Goal: Task Accomplishment & Management: Complete application form

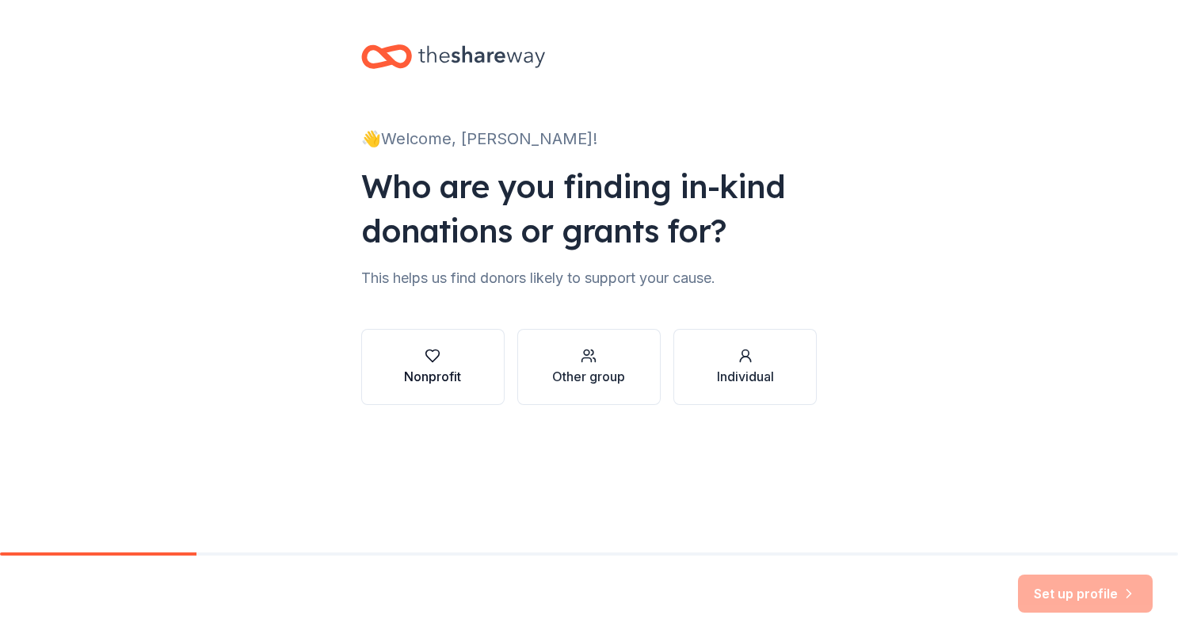
click at [448, 349] on div "button" at bounding box center [432, 356] width 57 height 16
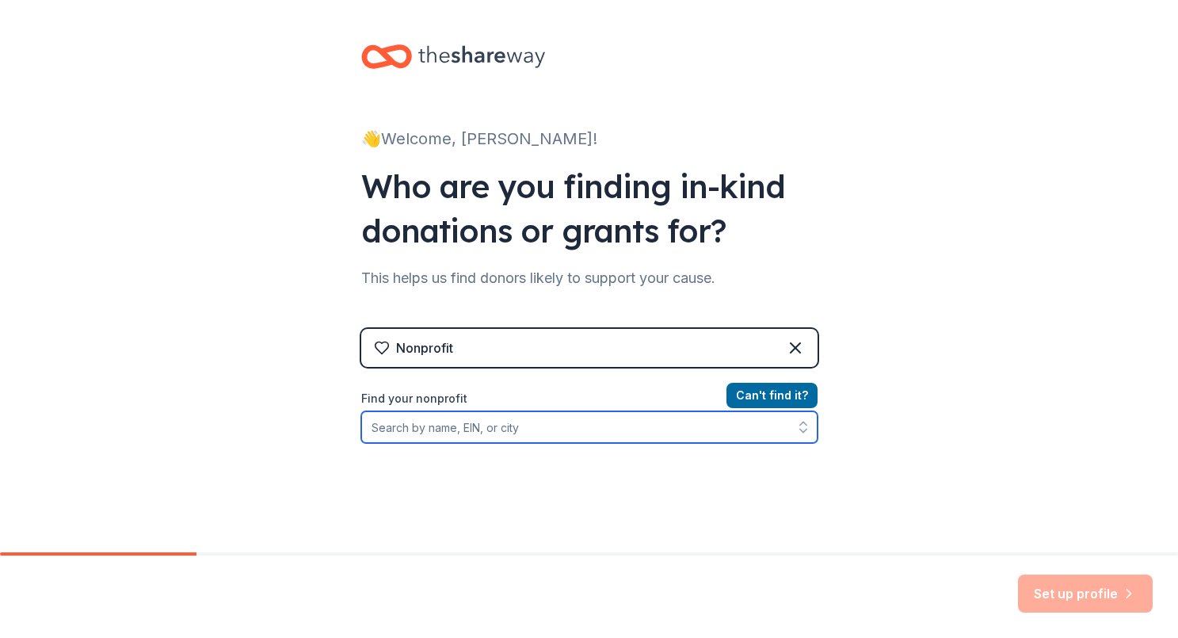
click at [509, 422] on input "Find your nonprofit" at bounding box center [589, 427] width 456 height 32
type input "Safe Shelter"
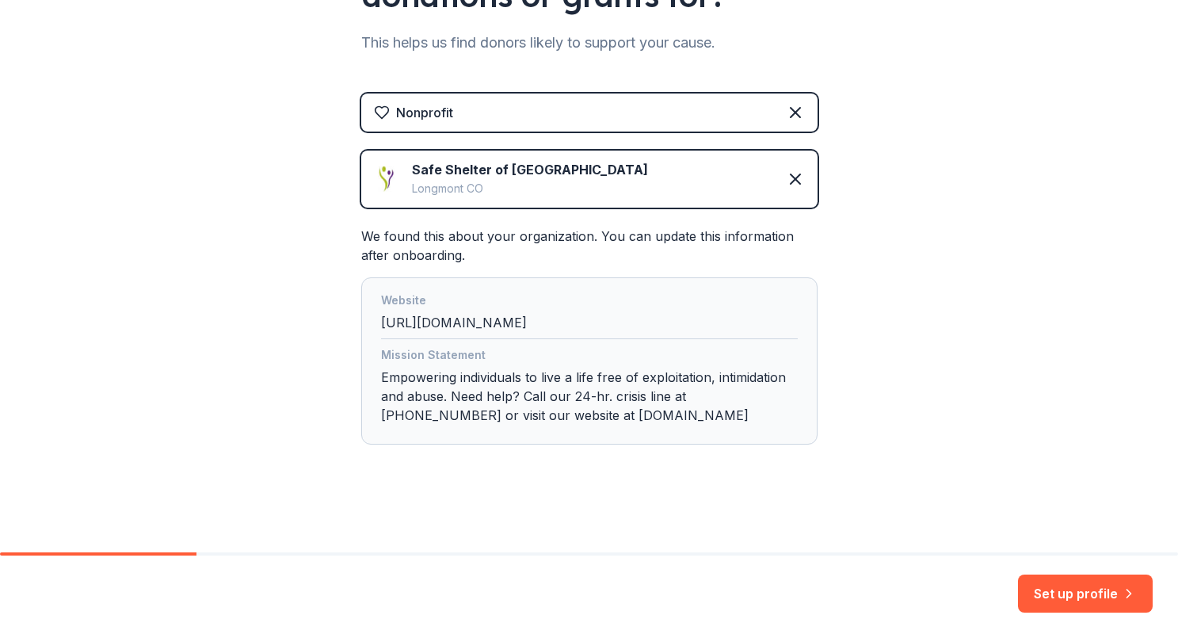
scroll to position [235, 0]
click at [387, 175] on img at bounding box center [386, 178] width 25 height 25
click at [540, 271] on div "We found this about your organization. You can update this information after on…" at bounding box center [589, 336] width 456 height 218
click at [496, 305] on div "Website" at bounding box center [589, 302] width 417 height 22
click at [745, 193] on div "Safe Shelter of [GEOGRAPHIC_DATA] Longmont CO" at bounding box center [589, 179] width 456 height 57
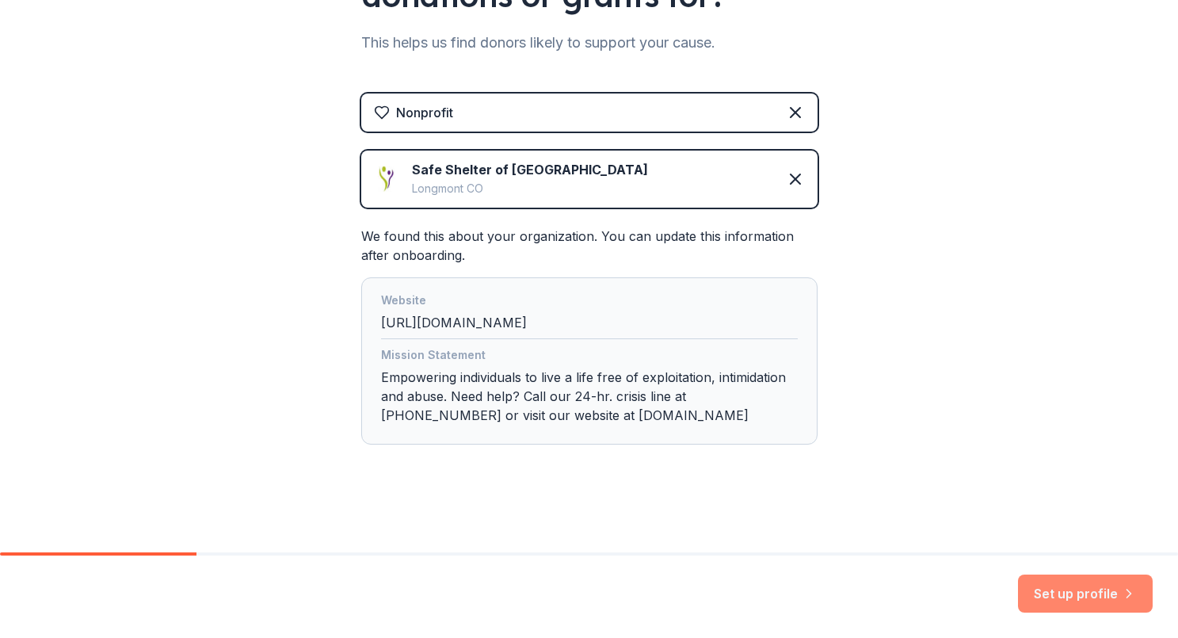
click at [1069, 589] on button "Set up profile" at bounding box center [1085, 593] width 135 height 38
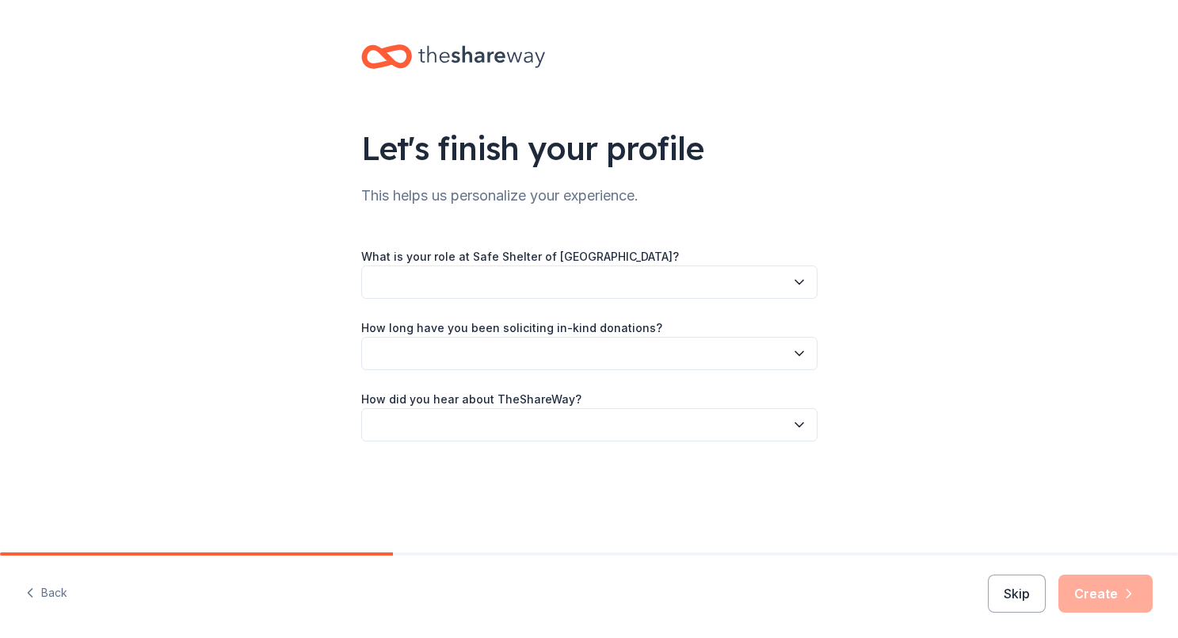
click at [673, 274] on button "button" at bounding box center [589, 281] width 456 height 33
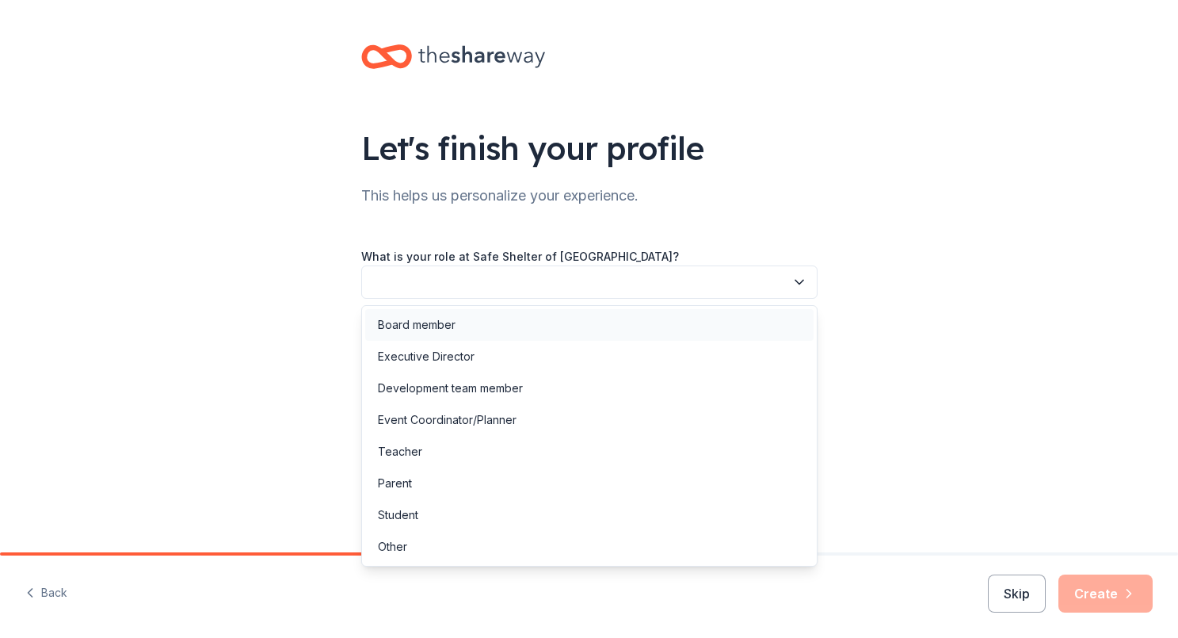
click at [587, 324] on div "Board member" at bounding box center [589, 325] width 448 height 32
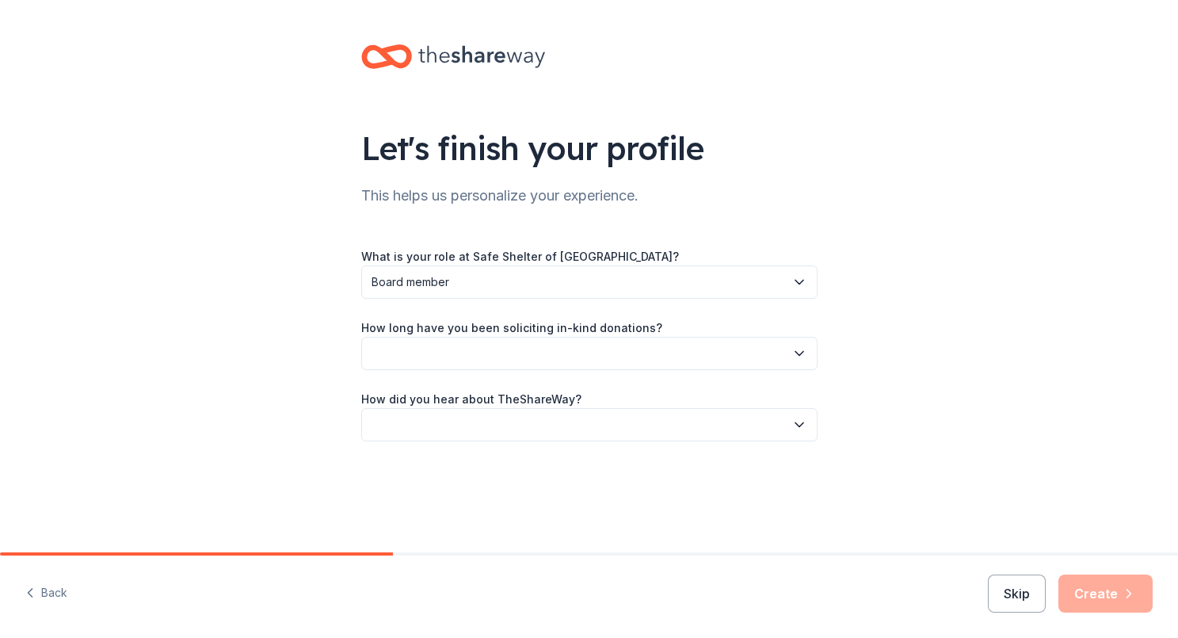
click at [608, 357] on button "button" at bounding box center [589, 353] width 456 height 33
click at [519, 425] on div "1 to 2 years" at bounding box center [589, 428] width 448 height 32
click at [519, 425] on button "button" at bounding box center [589, 424] width 456 height 33
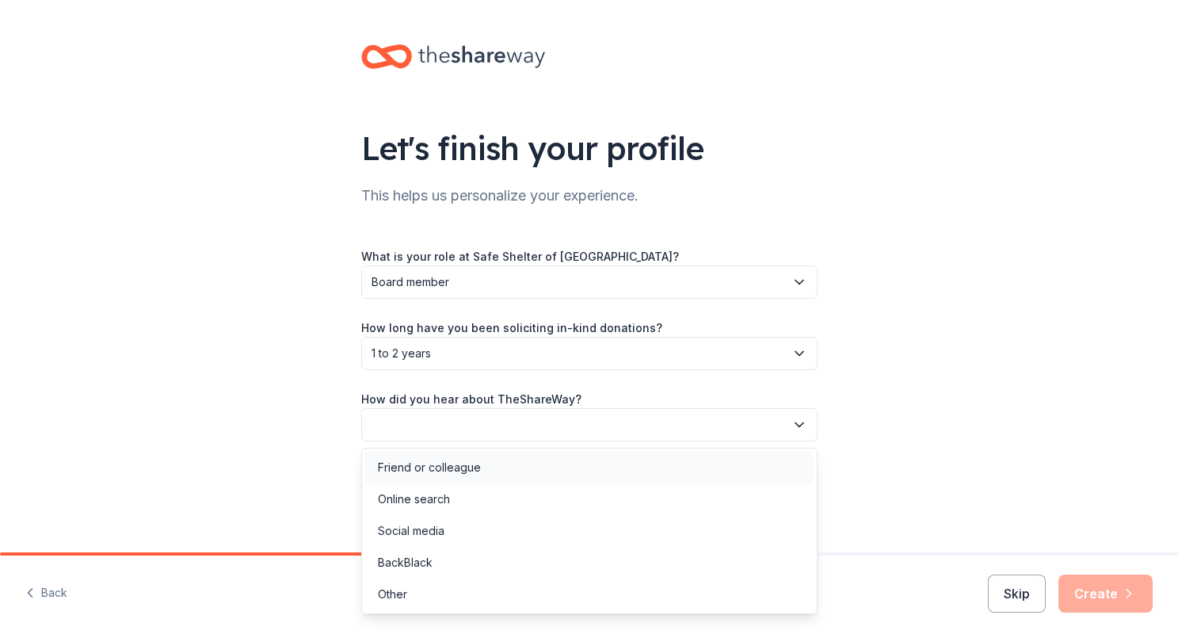
click at [460, 471] on div "Friend or colleague" at bounding box center [429, 467] width 103 height 19
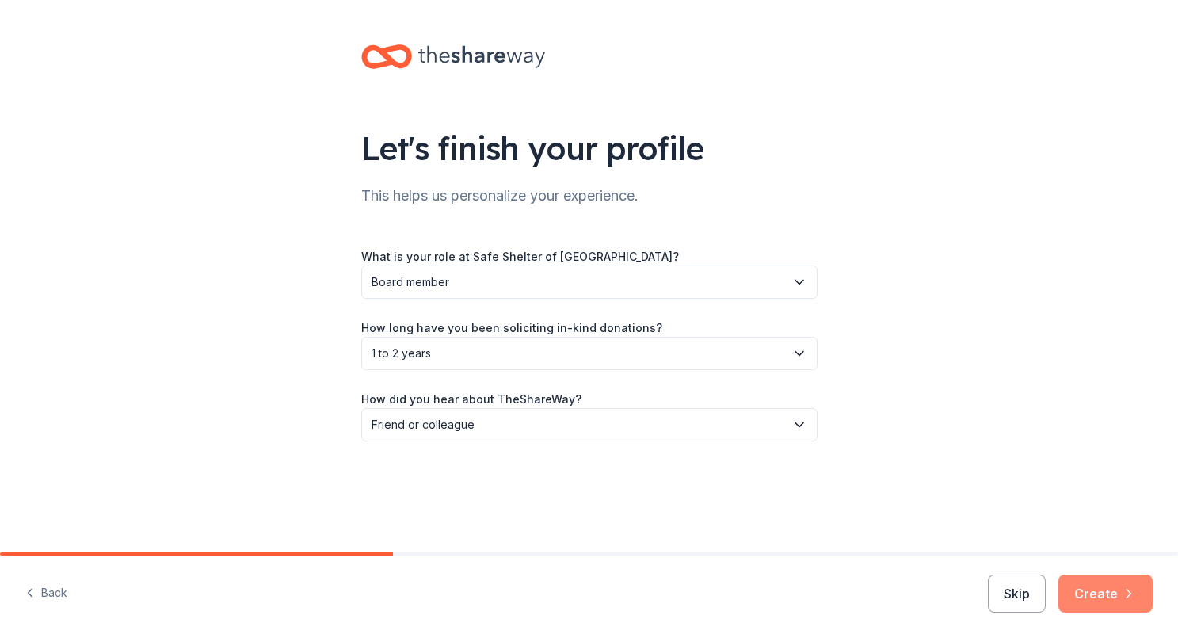
click at [1094, 590] on button "Create" at bounding box center [1106, 593] width 94 height 38
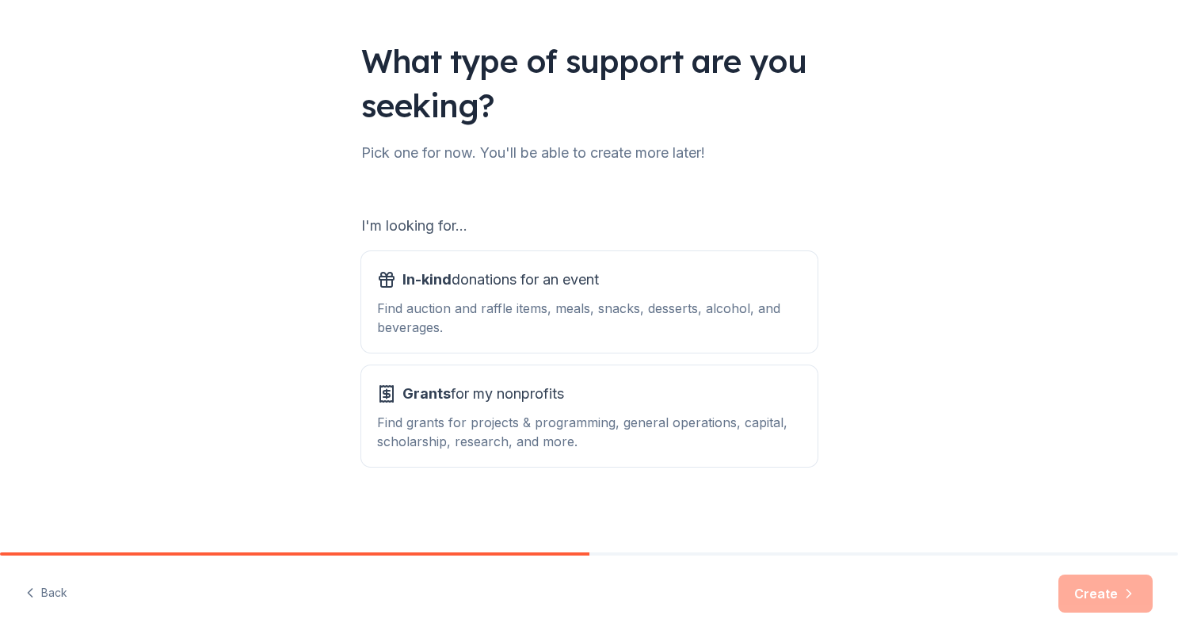
scroll to position [87, 0]
click at [624, 301] on div "Find auction and raffle items, meals, snacks, desserts, alcohol, and beverages." at bounding box center [589, 318] width 425 height 38
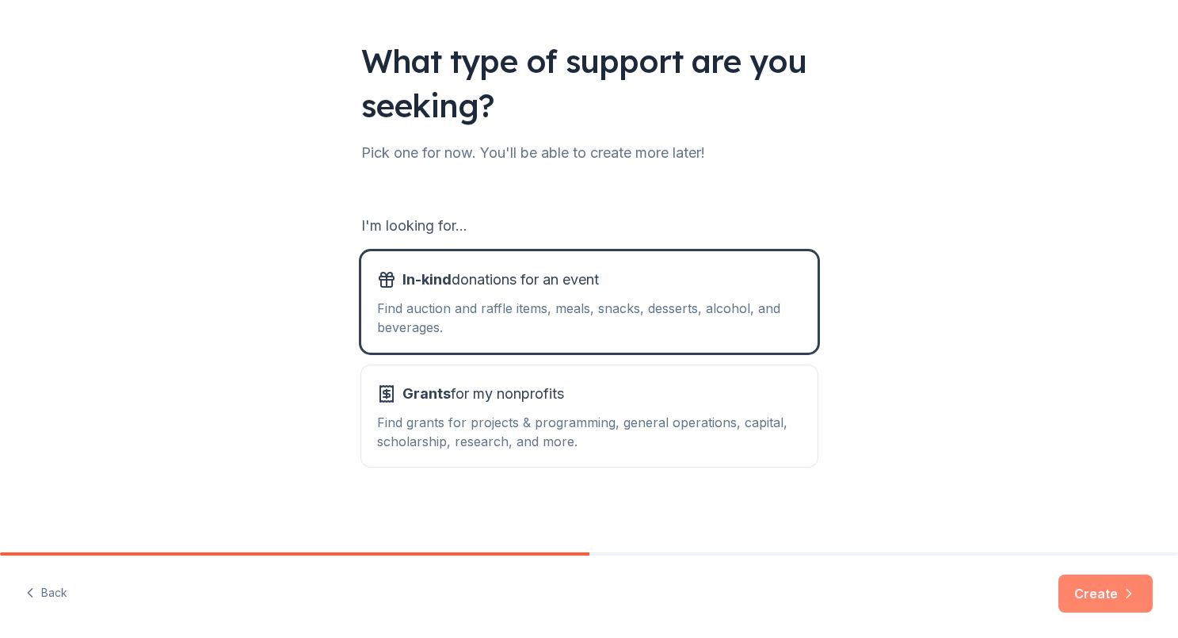
click at [1090, 588] on button "Create" at bounding box center [1106, 593] width 94 height 38
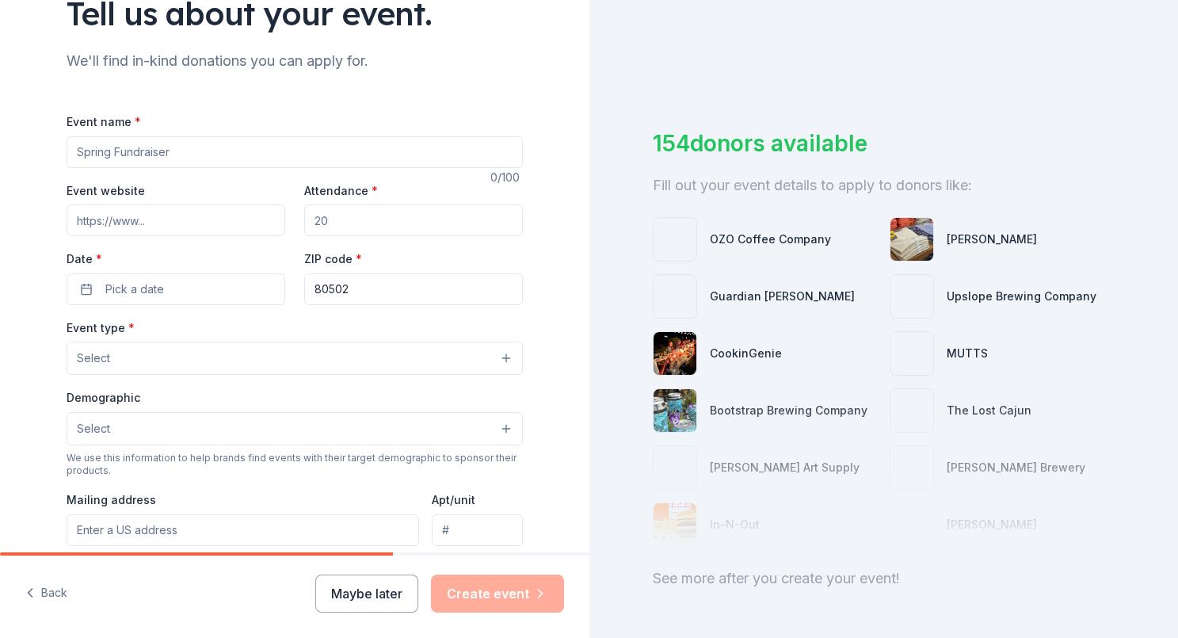
scroll to position [131, 0]
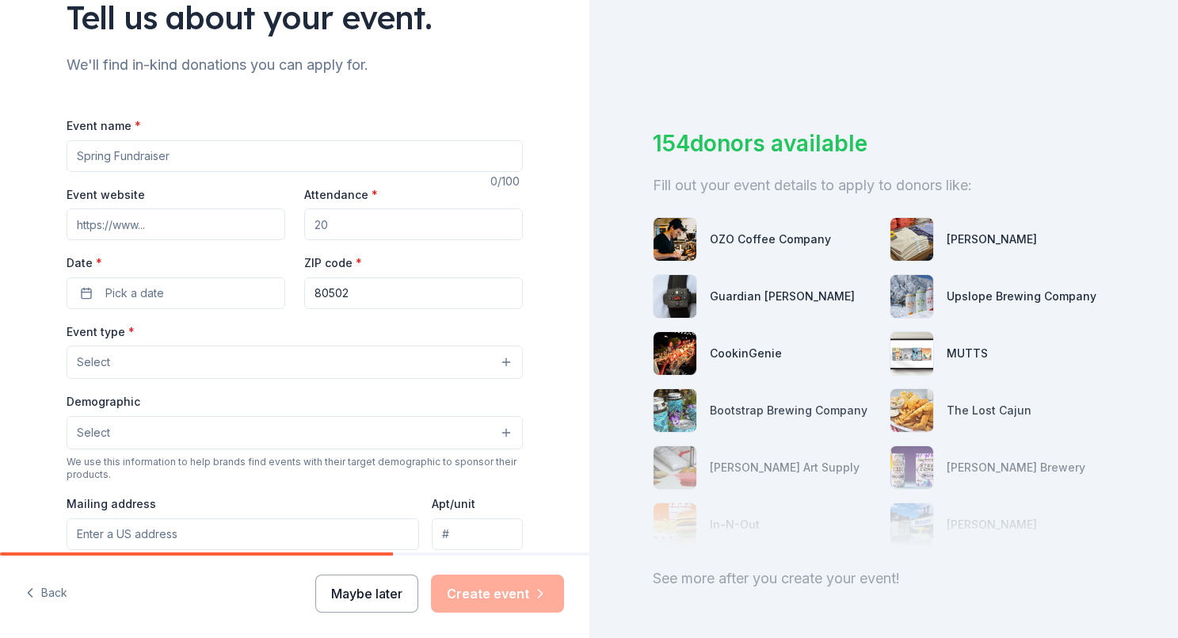
click at [370, 597] on button "Maybe later" at bounding box center [366, 593] width 103 height 38
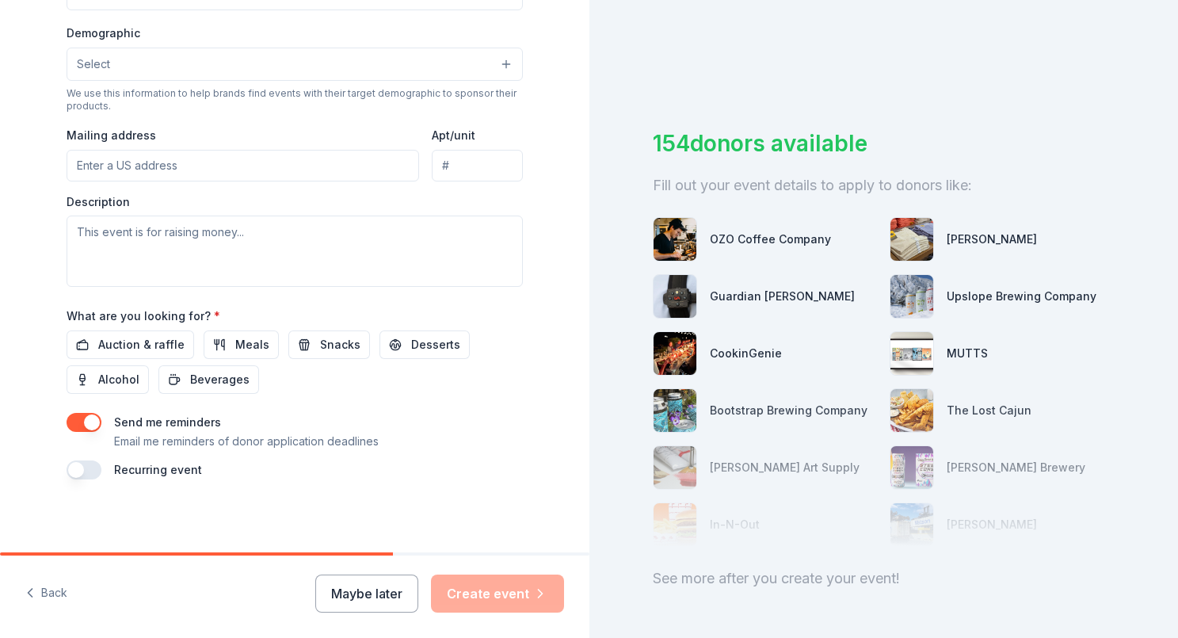
scroll to position [498, 0]
click at [81, 418] on button "button" at bounding box center [84, 423] width 35 height 19
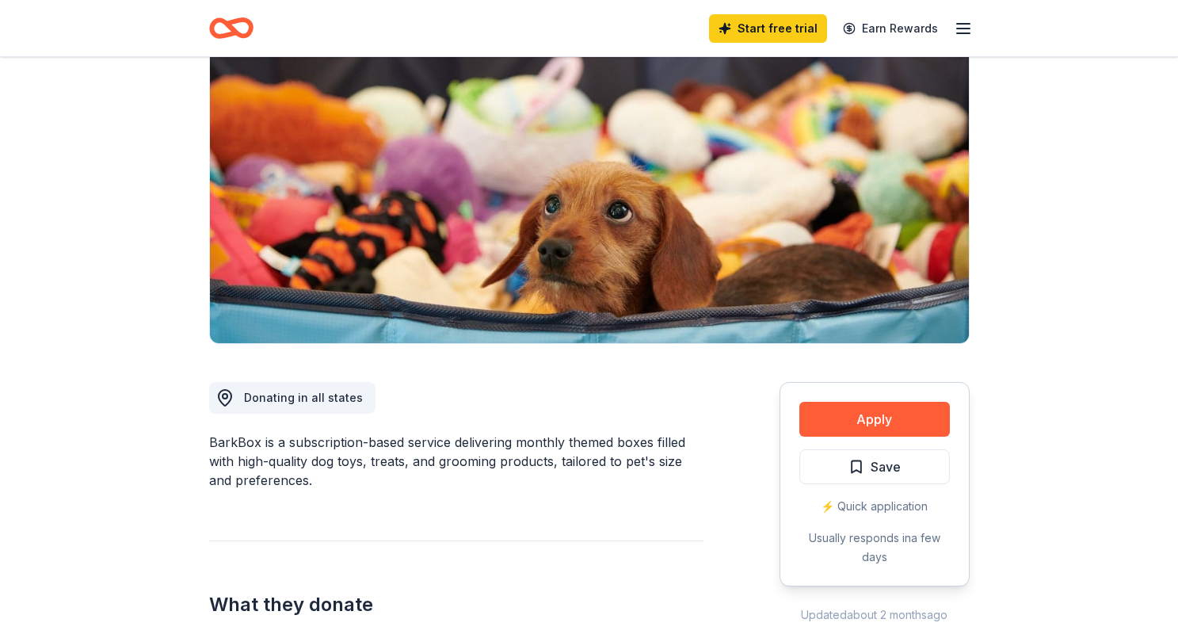
scroll to position [181, 0]
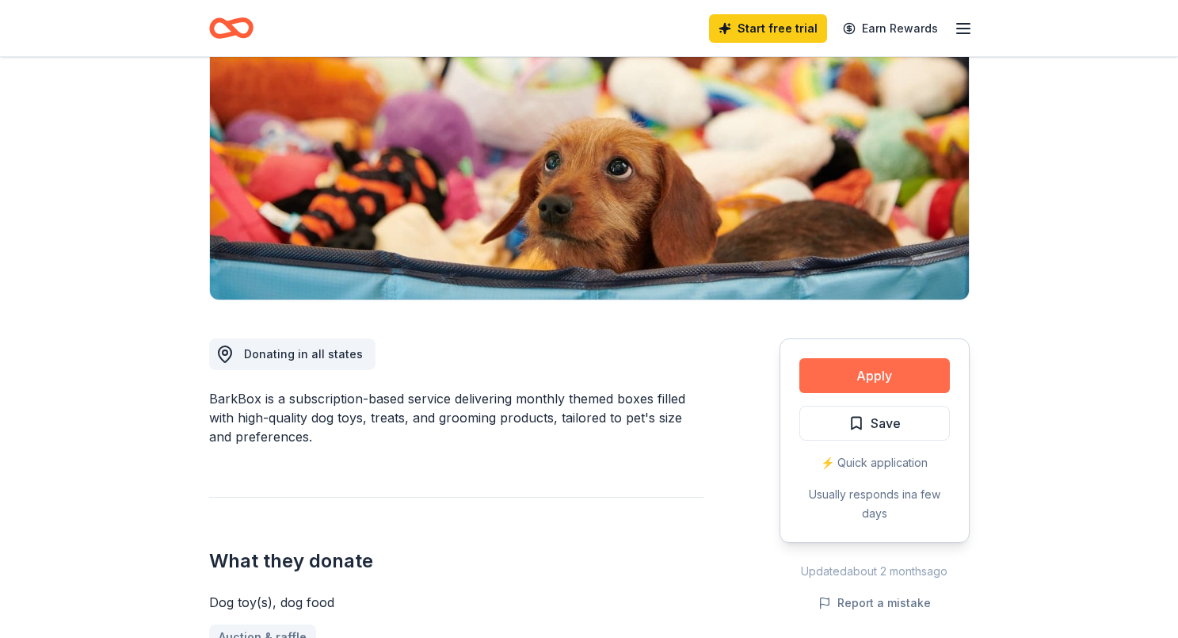
click at [850, 385] on button "Apply" at bounding box center [875, 375] width 151 height 35
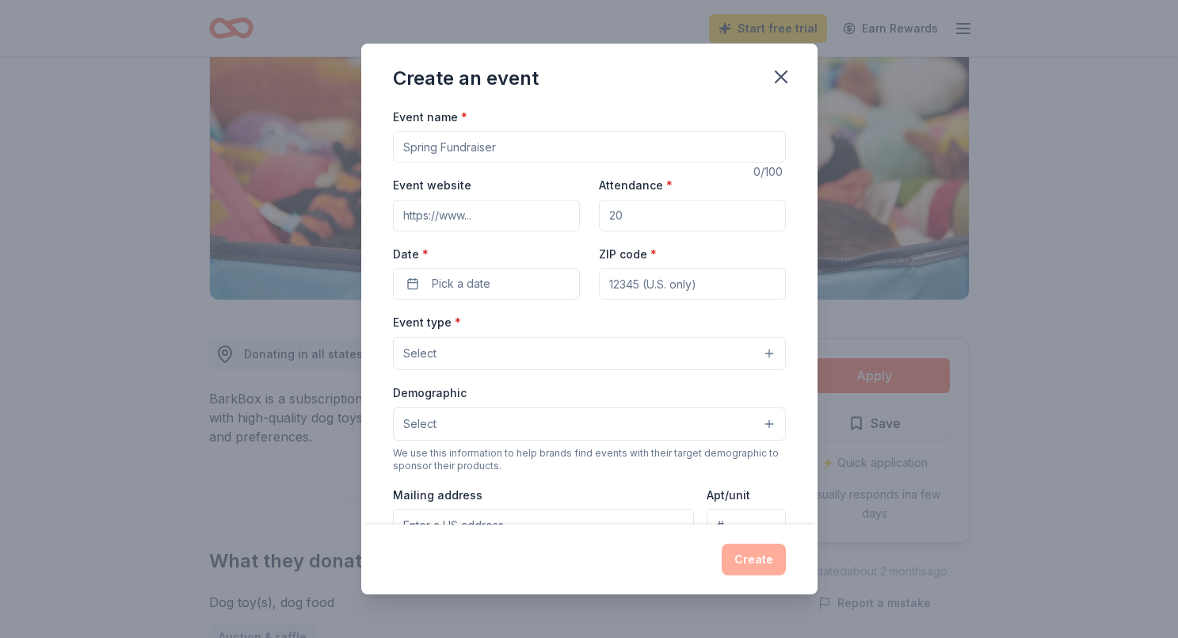
scroll to position [0, 0]
click at [521, 219] on input "Event website" at bounding box center [486, 216] width 187 height 32
paste input "https://www.safeshelterofstvrain.org/legacy2025"
type input "https://www.safeshelterofstvrain.org/legacy2025"
click at [691, 217] on input "Attendance *" at bounding box center [692, 216] width 187 height 32
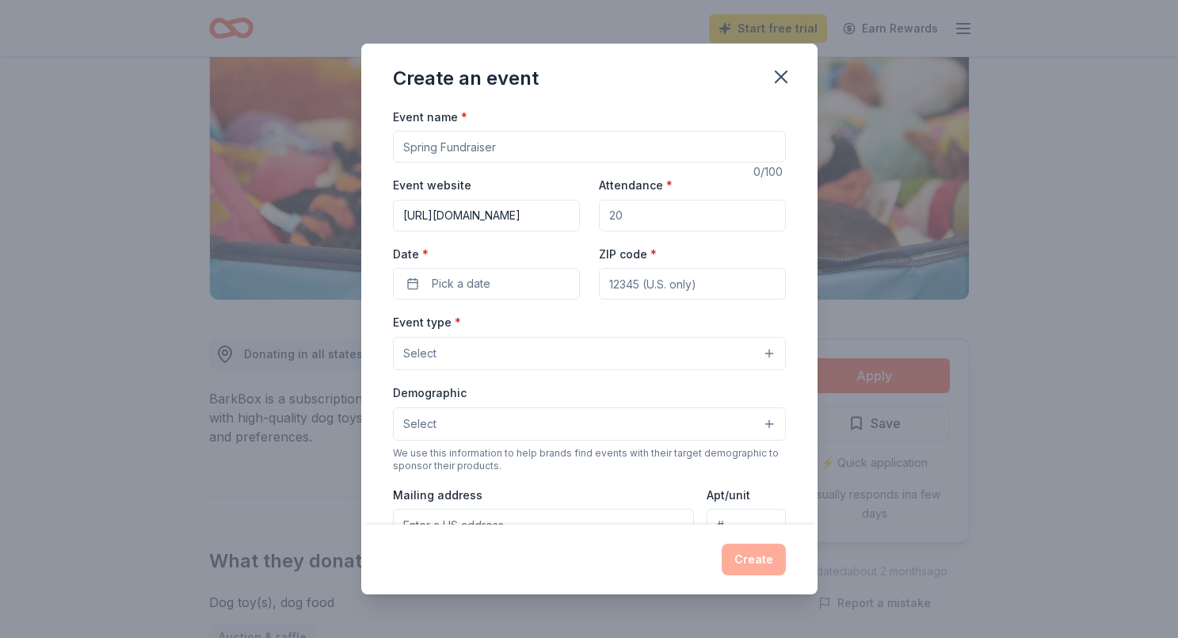
click at [691, 217] on input "Attendance *" at bounding box center [692, 216] width 187 height 32
type input "75"
click at [525, 295] on button "Pick a date" at bounding box center [486, 284] width 187 height 32
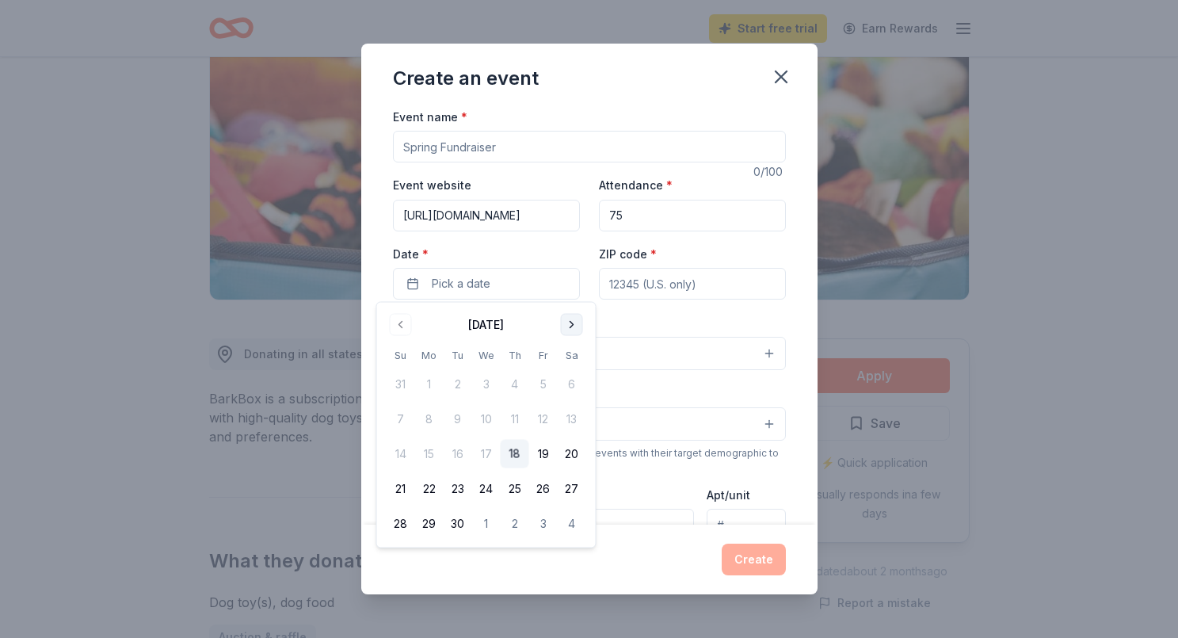
click at [566, 323] on button "Go to next month" at bounding box center [572, 325] width 22 height 22
click at [514, 448] on button "16" at bounding box center [515, 454] width 29 height 29
click at [636, 284] on input "ZIP code *" at bounding box center [692, 284] width 187 height 32
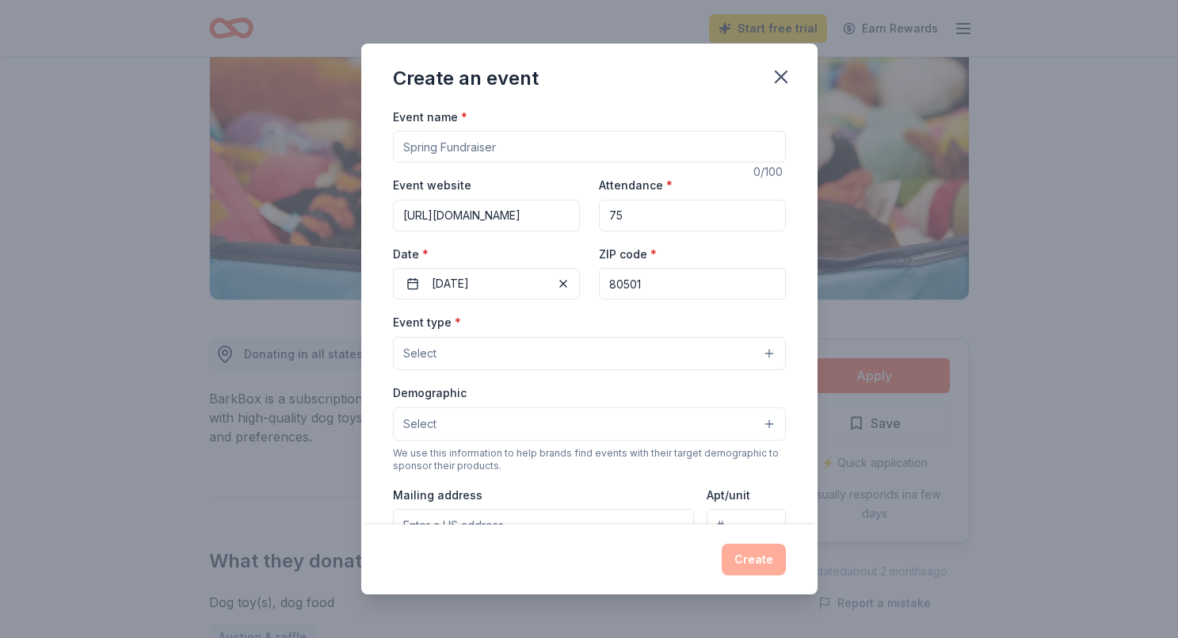
type input "80501"
click at [593, 342] on button "Select" at bounding box center [589, 353] width 393 height 33
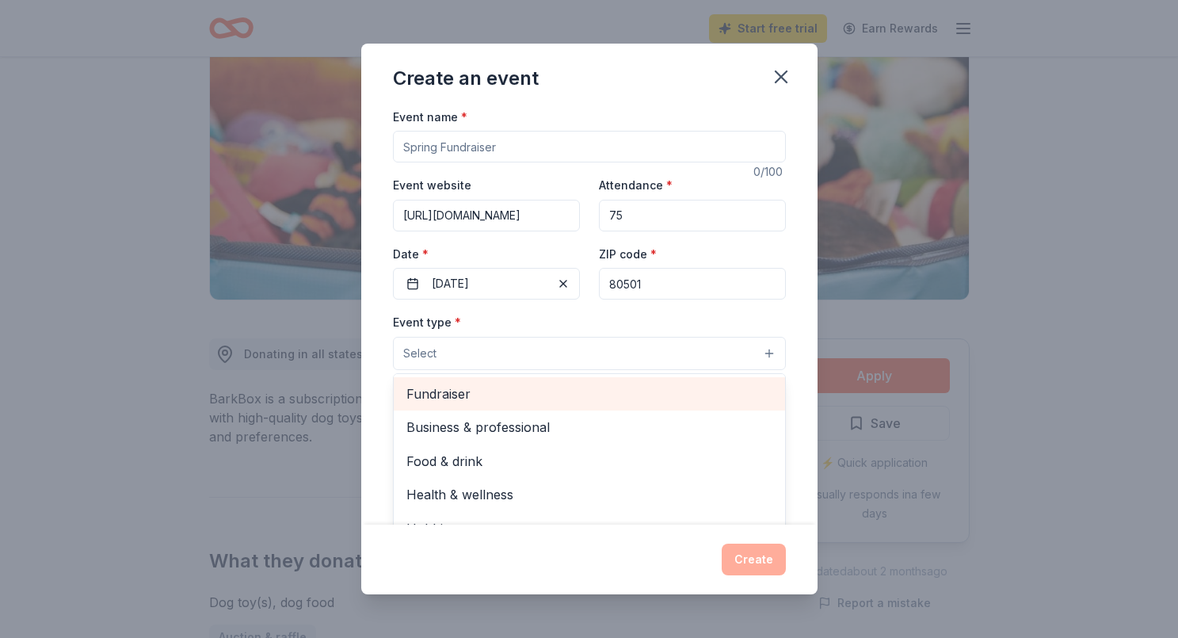
click at [488, 396] on span "Fundraiser" at bounding box center [589, 394] width 366 height 21
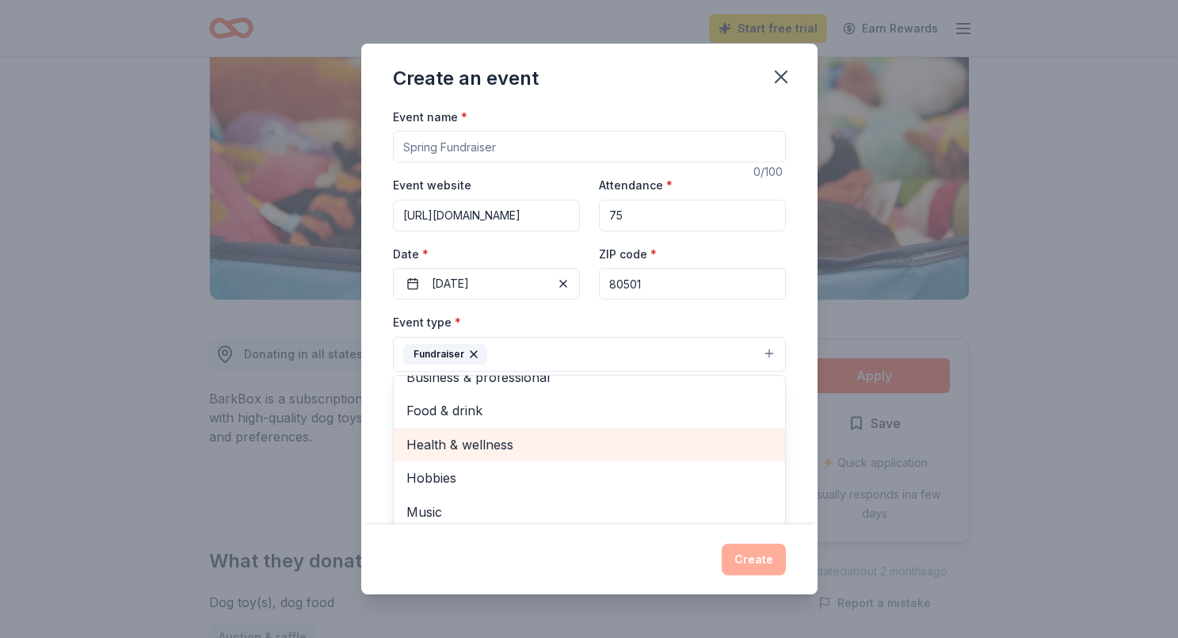
scroll to position [17, 0]
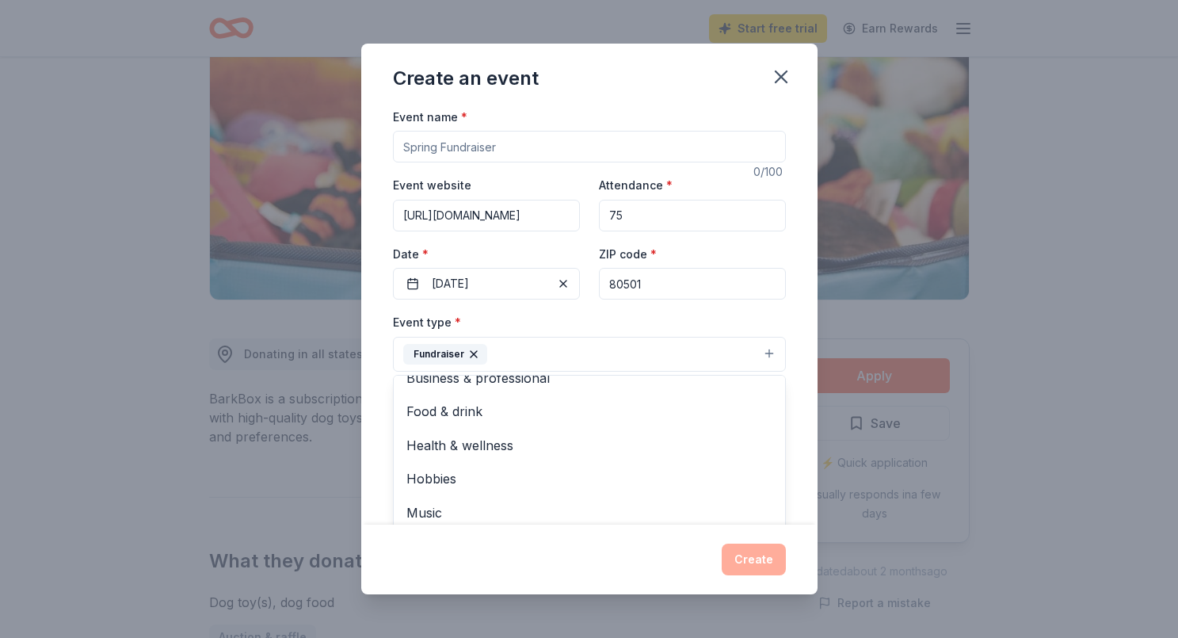
click at [382, 315] on div "Event name * 0 /100 Event website https://www.safeshelterofstvrain.org/legacy20…" at bounding box center [589, 316] width 456 height 418
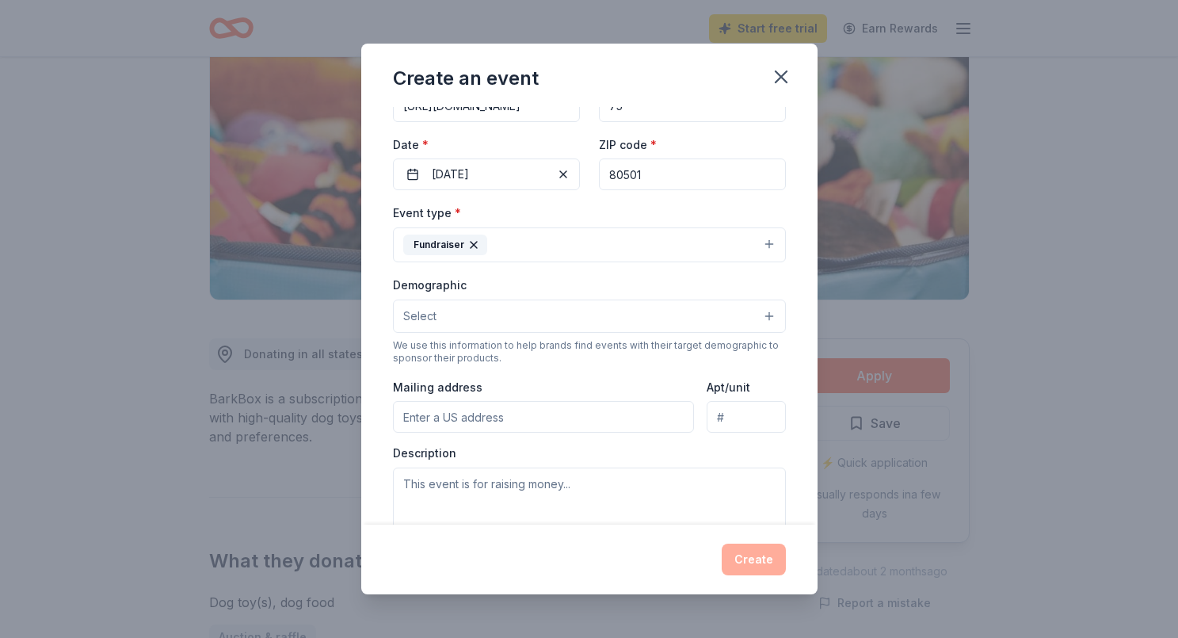
scroll to position [170, 0]
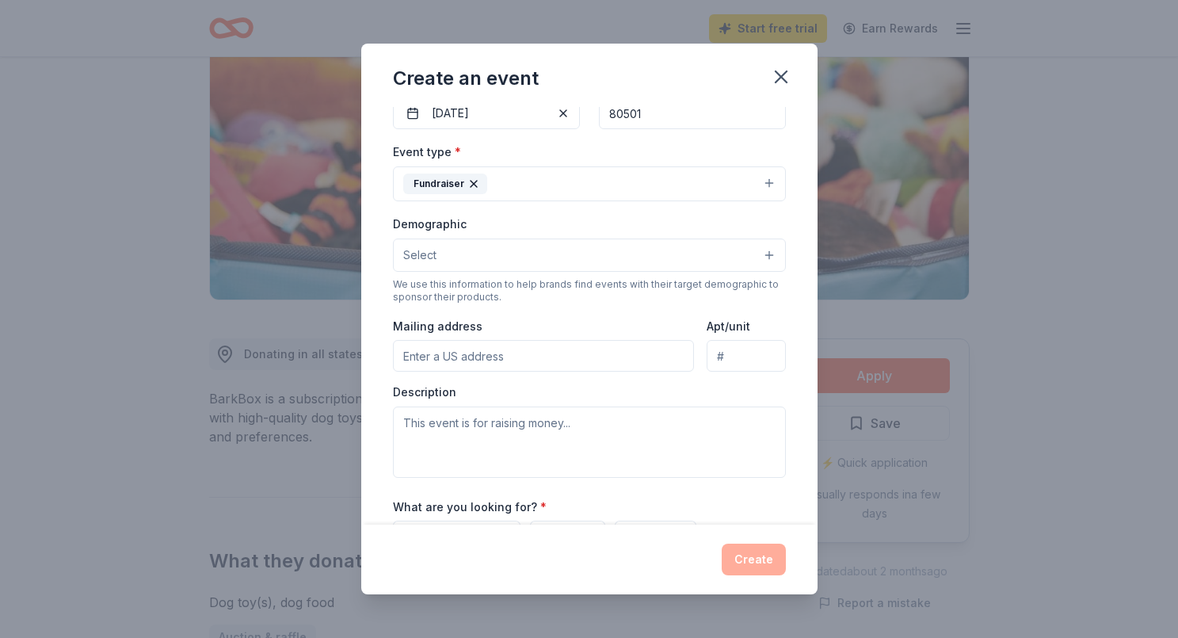
click at [484, 253] on button "Select" at bounding box center [589, 255] width 393 height 33
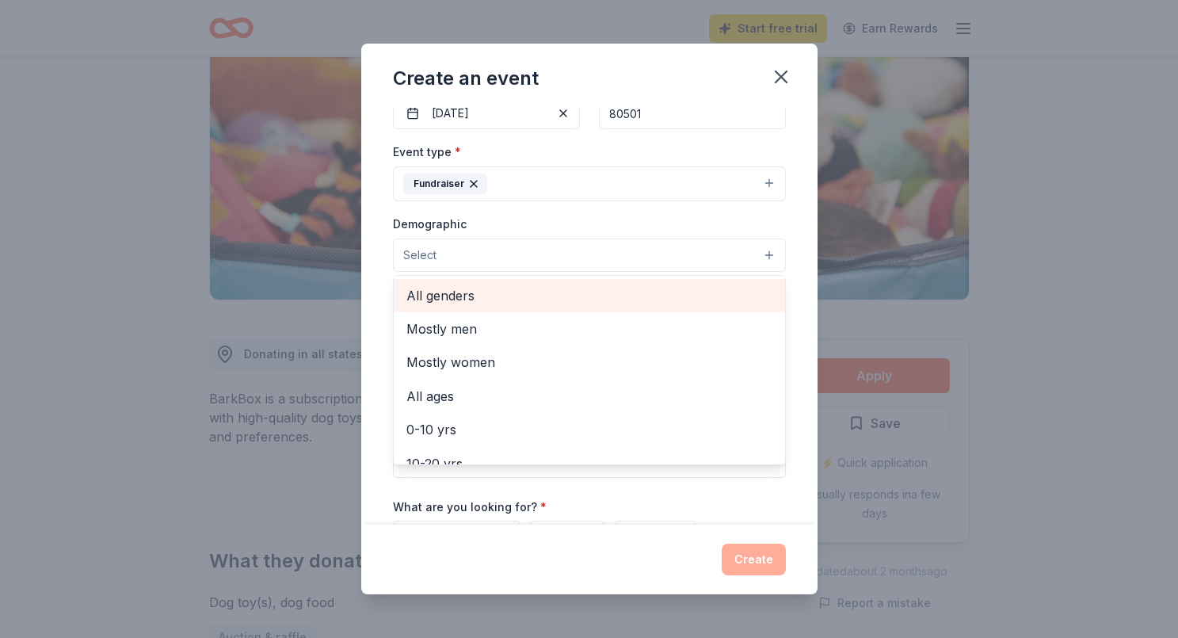
click at [482, 281] on div "All genders" at bounding box center [589, 295] width 391 height 33
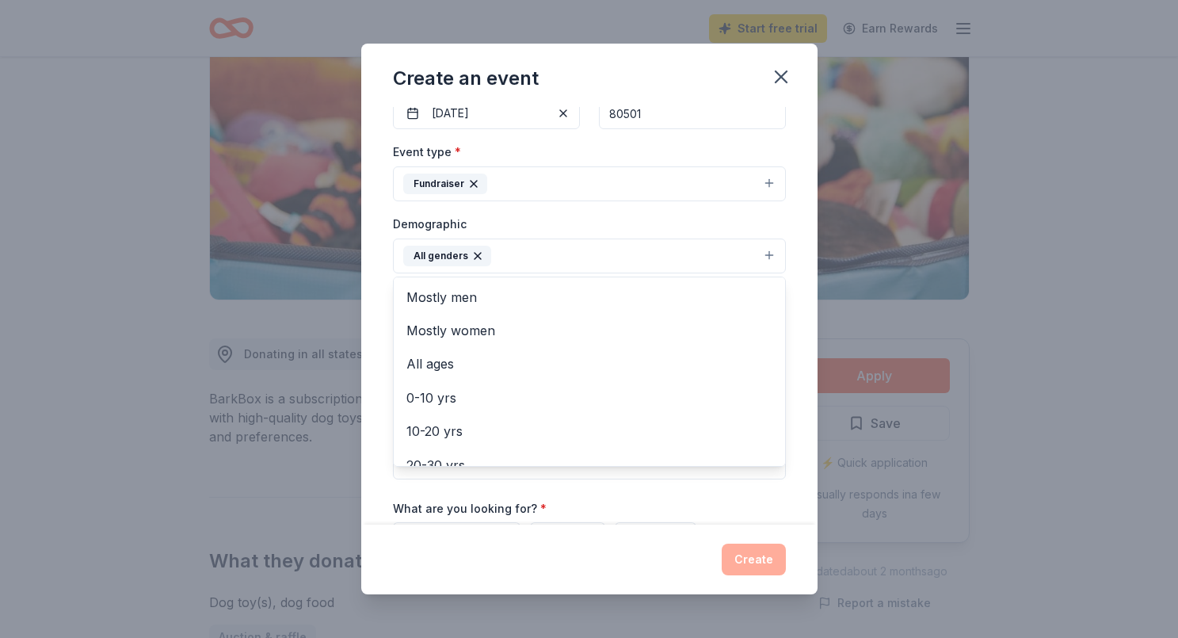
click at [380, 235] on div "Event name * 0 /100 Event website https://www.safeshelterofstvrain.org/legacy20…" at bounding box center [589, 316] width 456 height 418
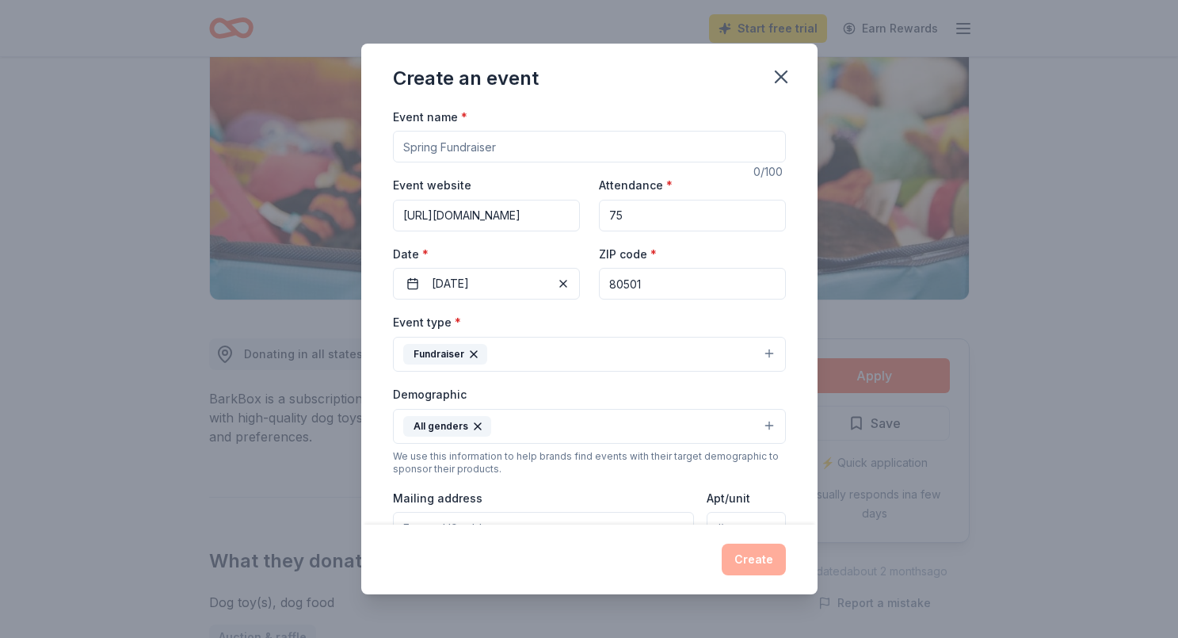
scroll to position [0, 0]
click at [556, 143] on input "Event name *" at bounding box center [589, 147] width 393 height 32
type input "Legacy 2025"
click at [388, 216] on div "Event name * Legacy 2025 11 /100 Event website https://www.safeshelterofstvrain…" at bounding box center [589, 316] width 456 height 418
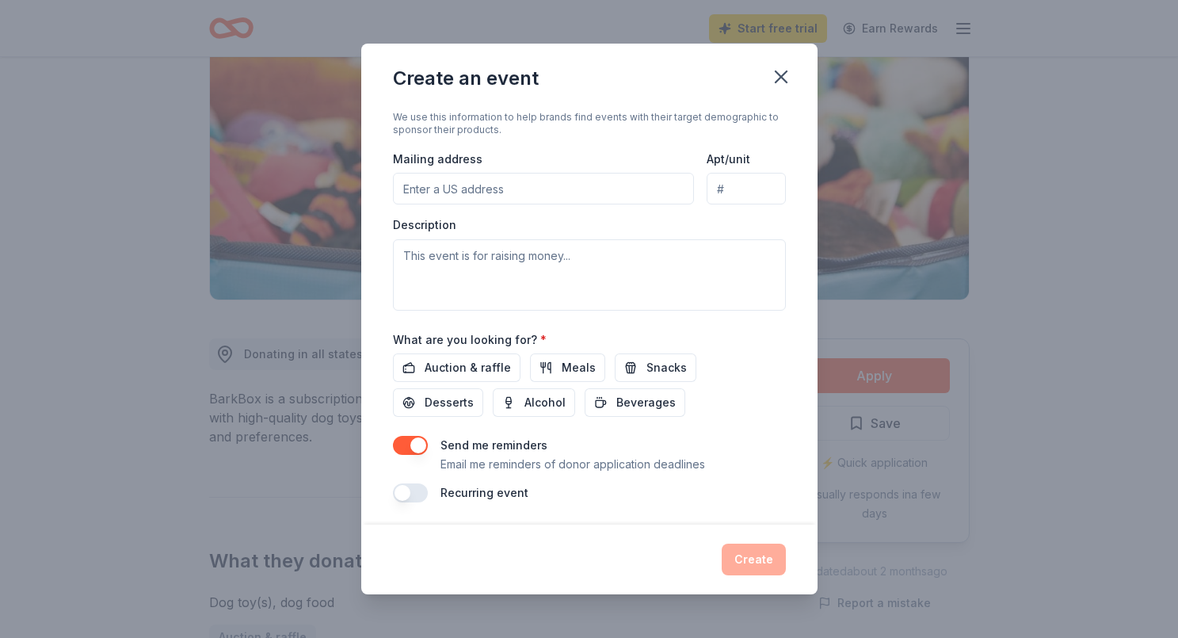
scroll to position [338, 0]
click at [529, 258] on textarea at bounding box center [589, 275] width 393 height 71
paste textarea "Safe Shelter’s annual Legacy event is our signature fundraiser. More than just …"
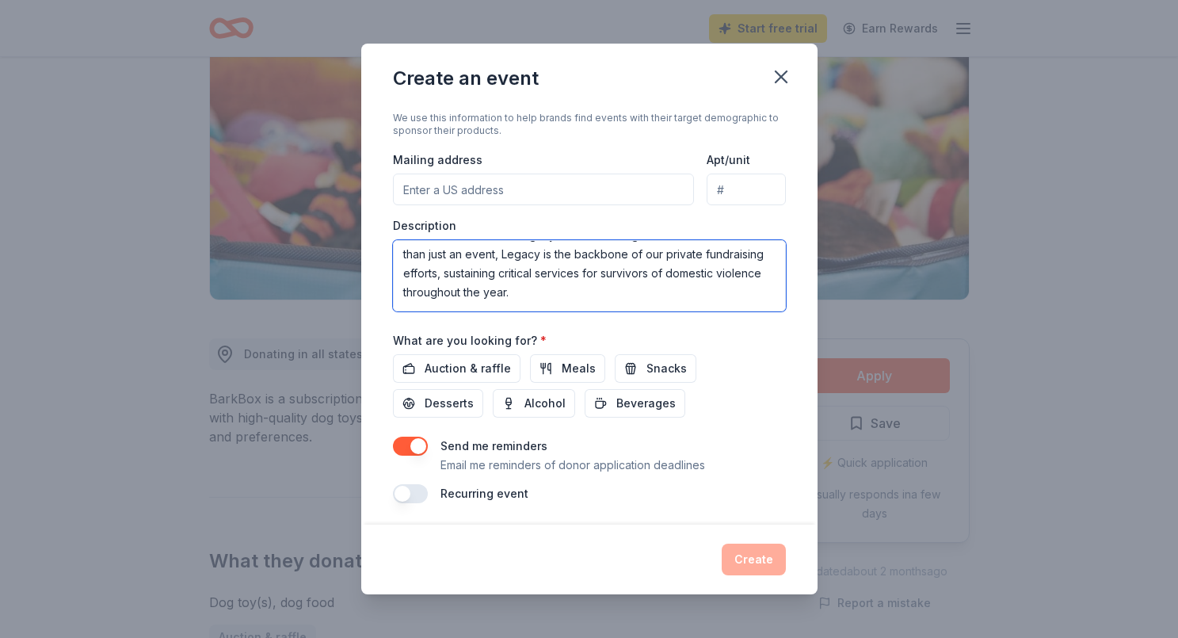
scroll to position [8, 0]
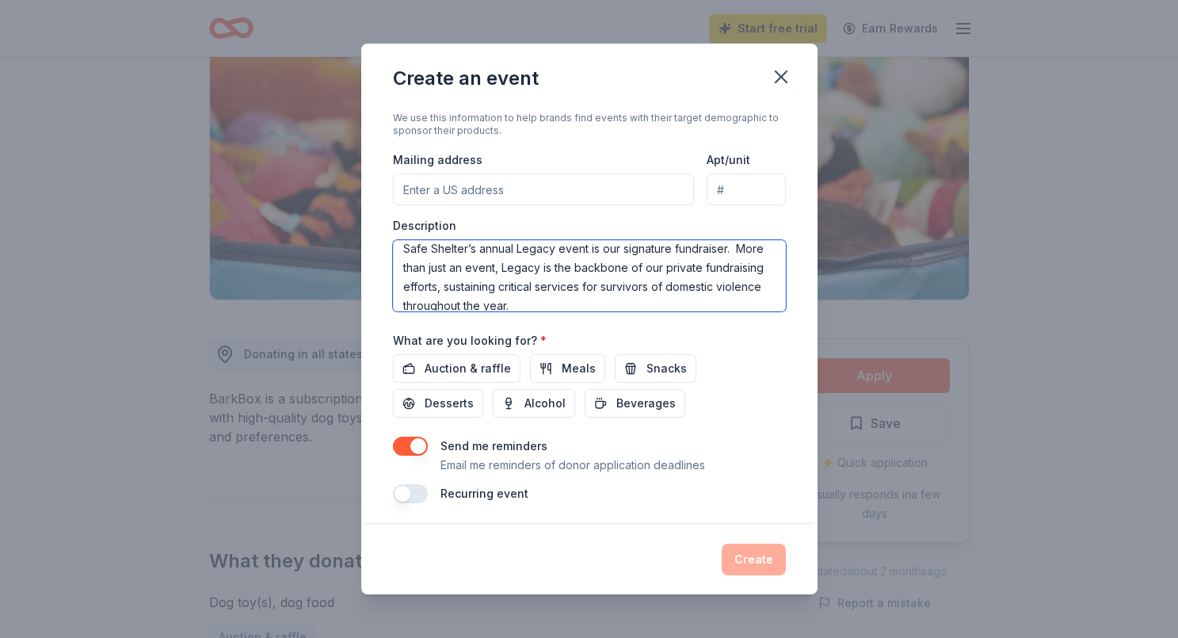
type textarea "Safe Shelter’s annual Legacy event is our signature fundraiser. More than just …"
click at [372, 294] on div "Event name * Legacy 2025 11 /100 Event website https://www.safeshelterofstvrain…" at bounding box center [589, 316] width 456 height 418
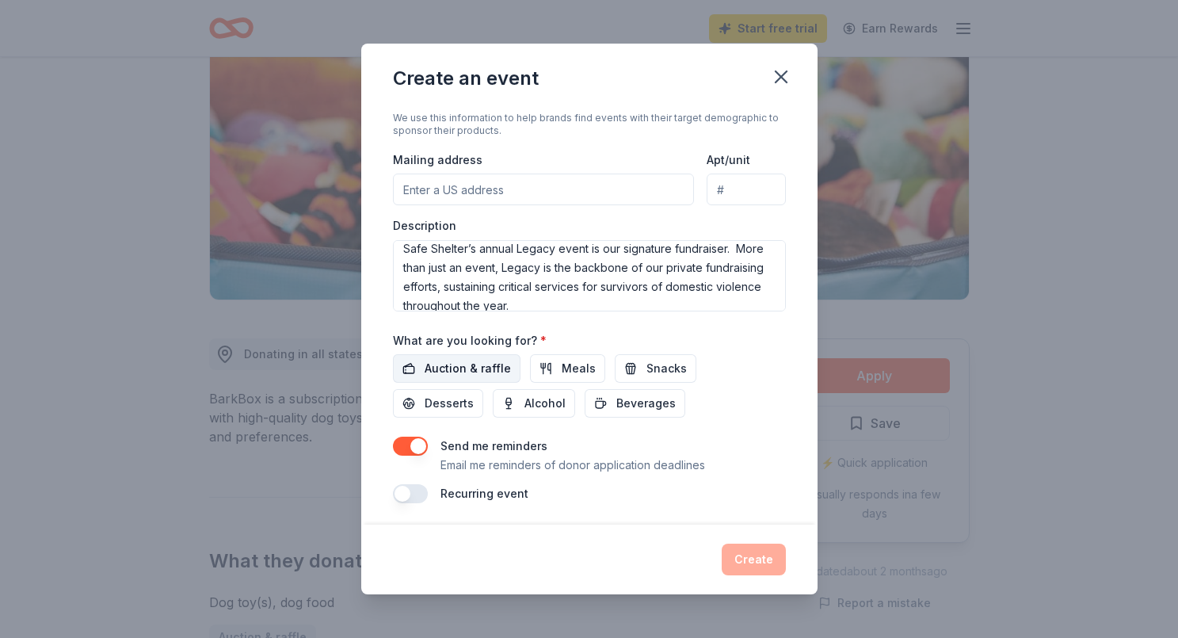
click at [442, 367] on span "Auction & raffle" at bounding box center [468, 368] width 86 height 19
click at [377, 306] on div "Event name * Legacy 2025 11 /100 Event website https://www.safeshelterofstvrain…" at bounding box center [589, 316] width 456 height 418
click at [755, 558] on button "Create" at bounding box center [754, 560] width 64 height 32
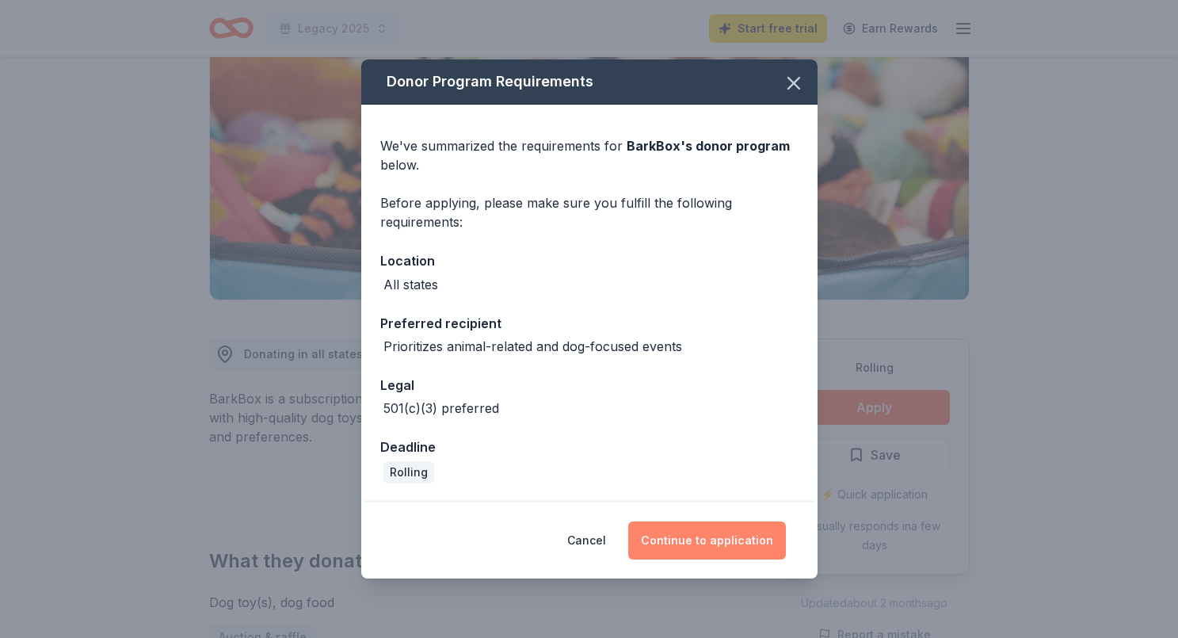
click at [697, 540] on button "Continue to application" at bounding box center [707, 540] width 158 height 38
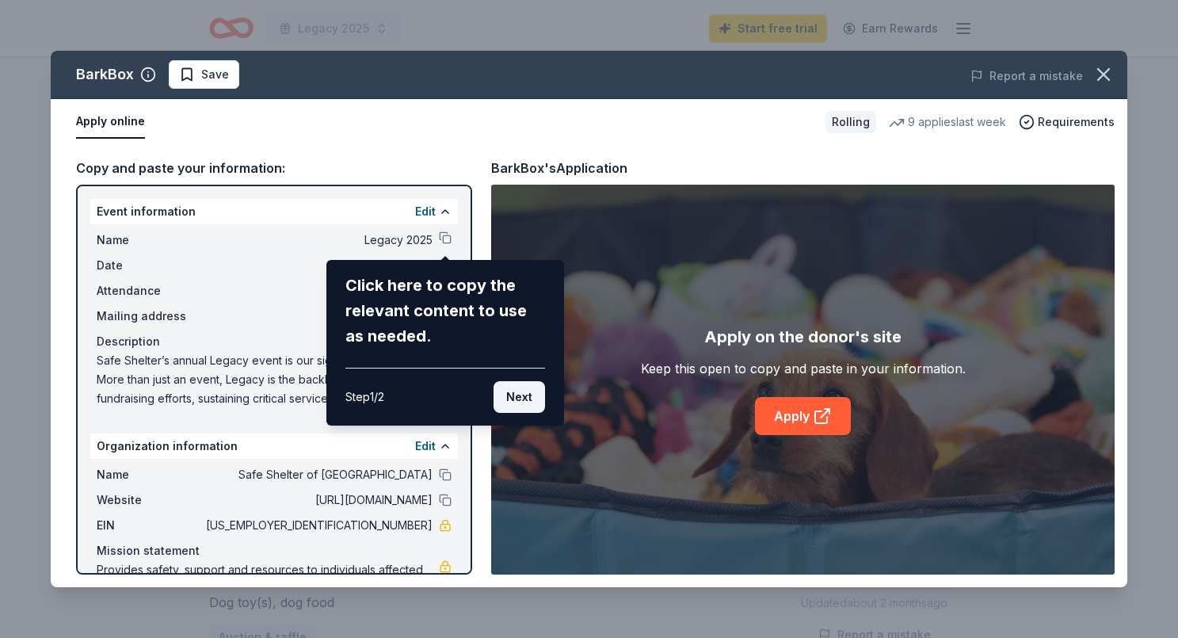
click at [514, 397] on button "Next" at bounding box center [520, 397] width 52 height 32
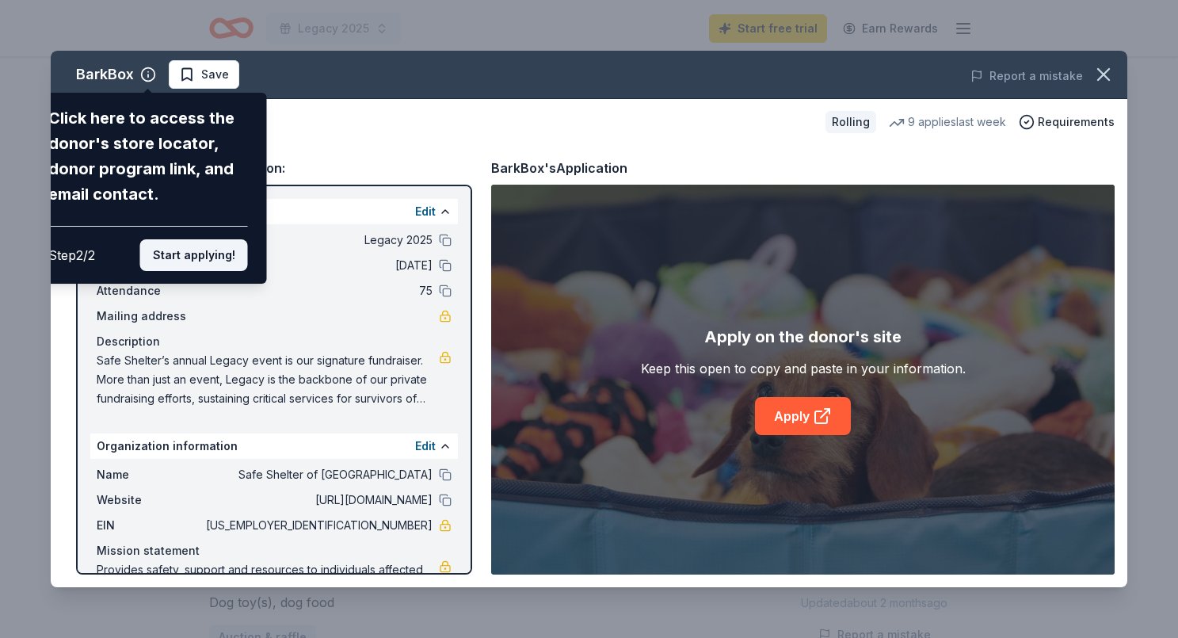
click at [216, 239] on button "Start applying!" at bounding box center [194, 255] width 108 height 32
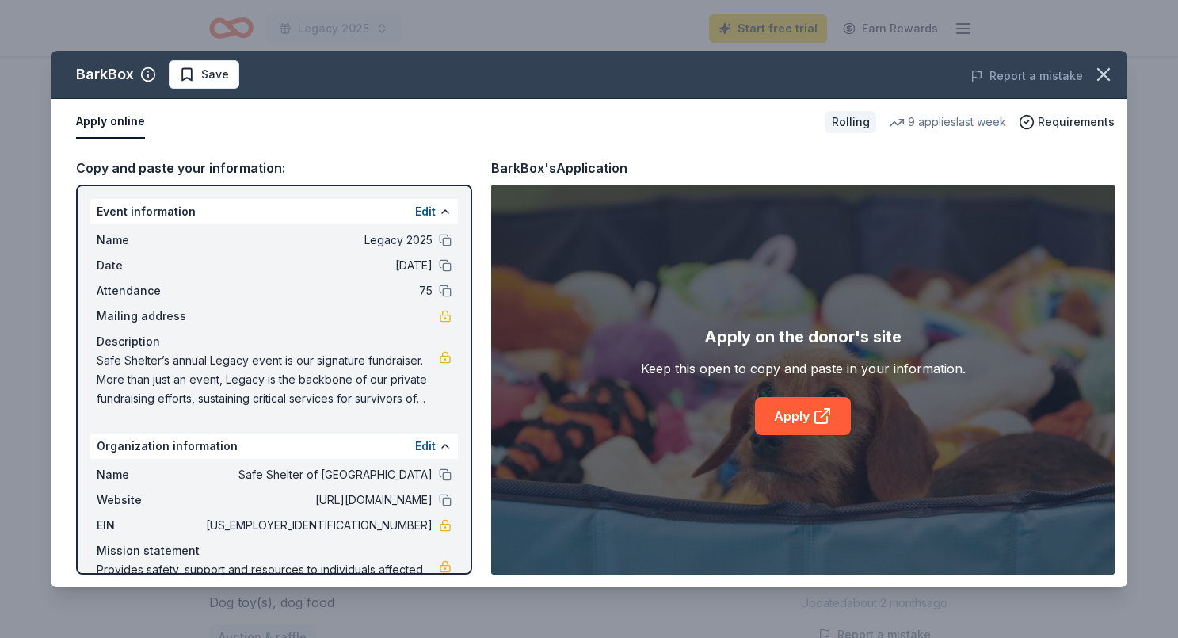
click at [443, 240] on div "BarkBox Save Report a mistake Apply online Rolling 9 applies last week Requirem…" at bounding box center [589, 319] width 1077 height 536
click at [430, 448] on div "BarkBox Save Report a mistake Apply online Rolling 9 applies last week Requirem…" at bounding box center [589, 319] width 1077 height 536
click at [423, 211] on div "BarkBox Save Report a mistake Apply online Rolling 9 applies last week Requirem…" at bounding box center [589, 319] width 1077 height 536
click at [803, 424] on div "BarkBox Save Report a mistake Apply online Rolling 9 applies last week Requirem…" at bounding box center [589, 319] width 1077 height 536
click at [785, 416] on link "Apply" at bounding box center [803, 416] width 96 height 38
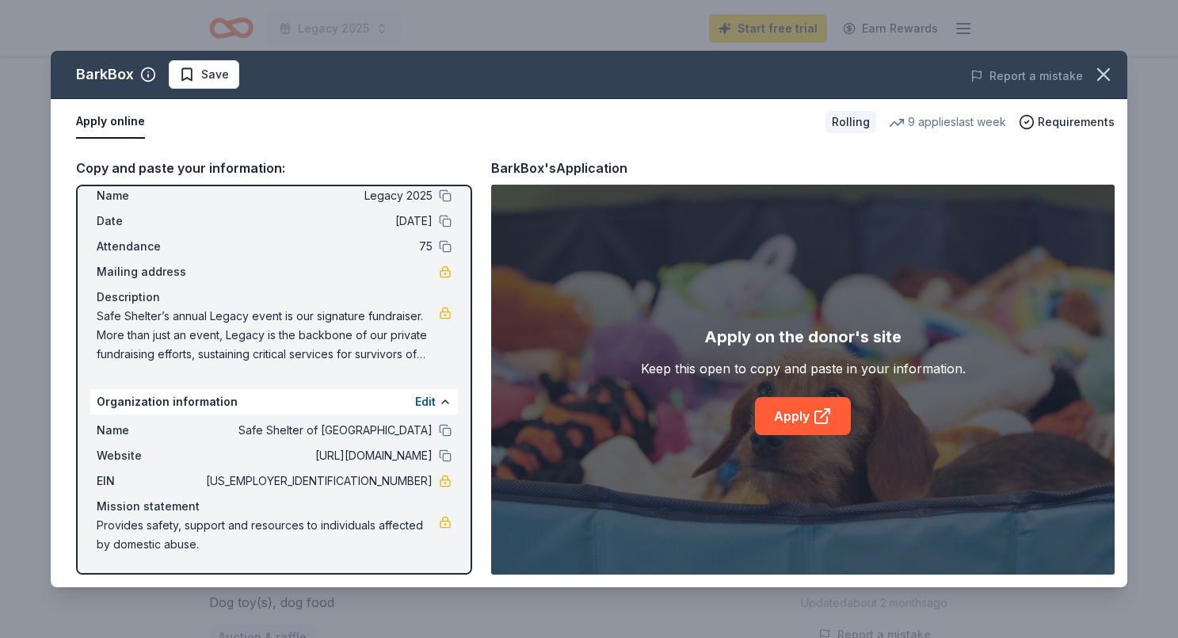
scroll to position [44, 0]
drag, startPoint x: 371, startPoint y: 480, endPoint x: 415, endPoint y: 480, distance: 44.4
click at [415, 480] on span "[US_EMPLOYER_IDENTIFICATION_NUMBER]" at bounding box center [318, 480] width 230 height 19
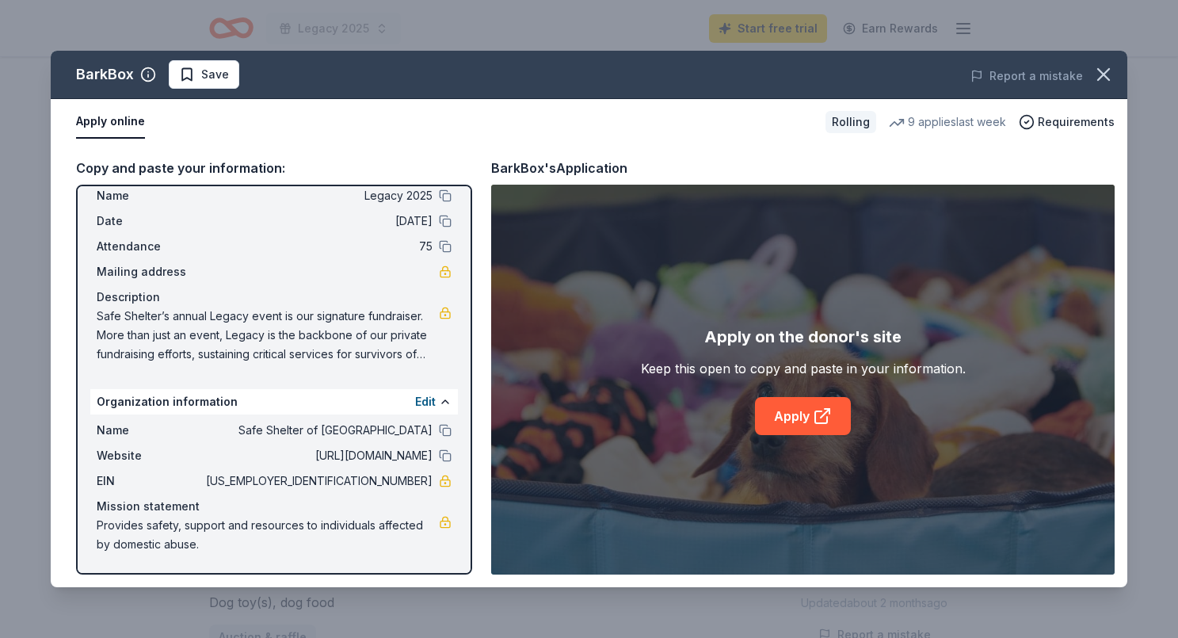
drag, startPoint x: 587, startPoint y: 349, endPoint x: 564, endPoint y: 187, distance: 163.3
click at [564, 187] on div "Apply on the donor's site Keep this open to copy and paste in your information.…" at bounding box center [803, 380] width 624 height 390
